Goal: Information Seeking & Learning: Learn about a topic

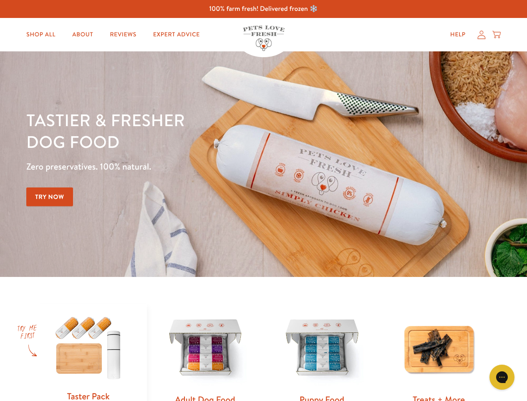
click at [264, 200] on div "Tastier & fresher dog food Zero preservatives. 100% natural. Try Now" at bounding box center [184, 164] width 317 height 110
click at [502, 377] on icon "Gorgias live chat" at bounding box center [502, 377] width 8 height 8
